Goal: Information Seeking & Learning: Learn about a topic

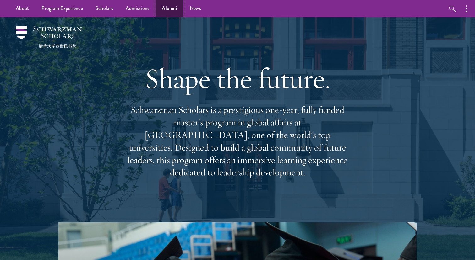
click at [167, 8] on link "Alumni" at bounding box center [169, 8] width 28 height 17
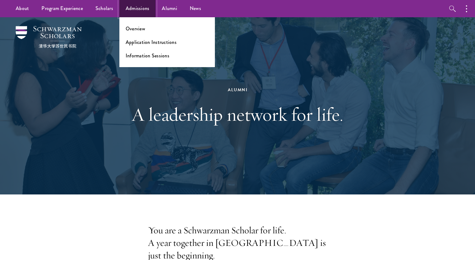
click at [145, 8] on link "Admissions" at bounding box center [137, 8] width 36 height 17
